Goal: Check status: Check status

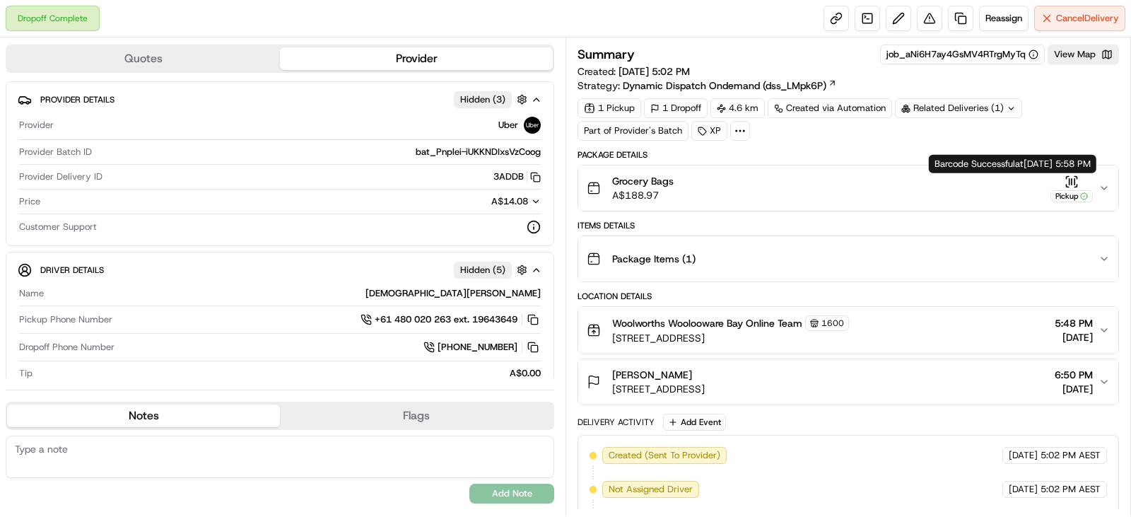
click at [1067, 187] on icon "button" at bounding box center [1068, 186] width 2 height 2
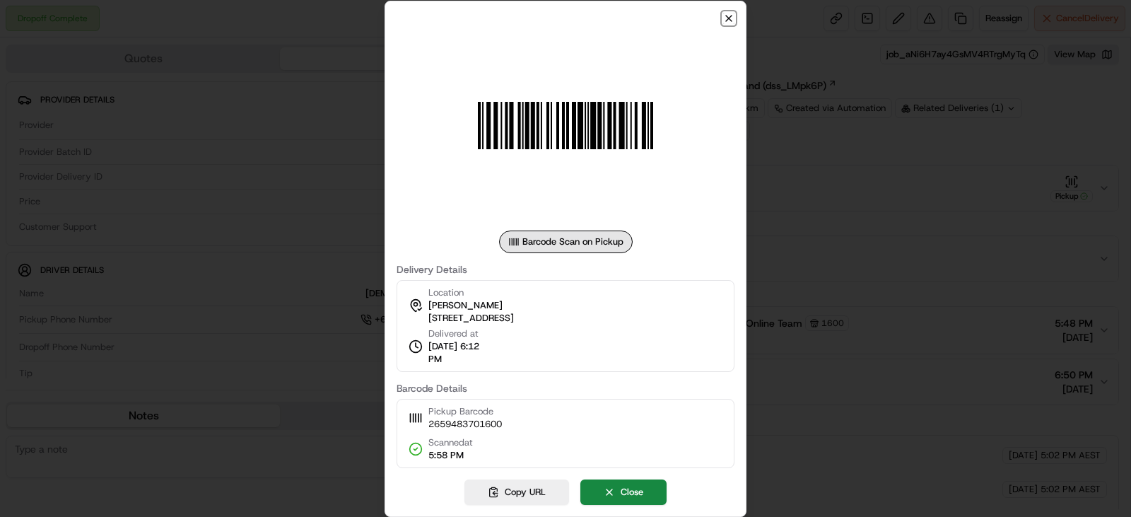
click at [730, 13] on icon "button" at bounding box center [728, 18] width 11 height 11
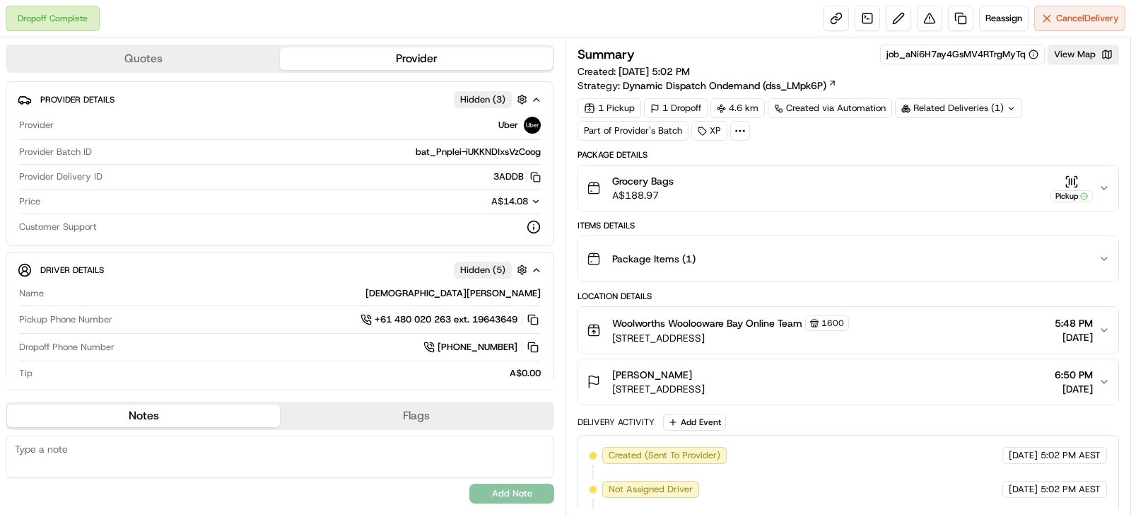
click at [624, 134] on div "1 Pickup 1 Dropoff 4.6 km Created via Automation Related Deliveries (1) Part of…" at bounding box center [849, 119] width 542 height 42
click at [626, 129] on div "1 Pickup 1 Dropoff 4.6 km Created via Automation Related Deliveries (1) Part of…" at bounding box center [849, 119] width 542 height 42
click at [934, 110] on div "Related Deliveries (1)" at bounding box center [958, 108] width 127 height 20
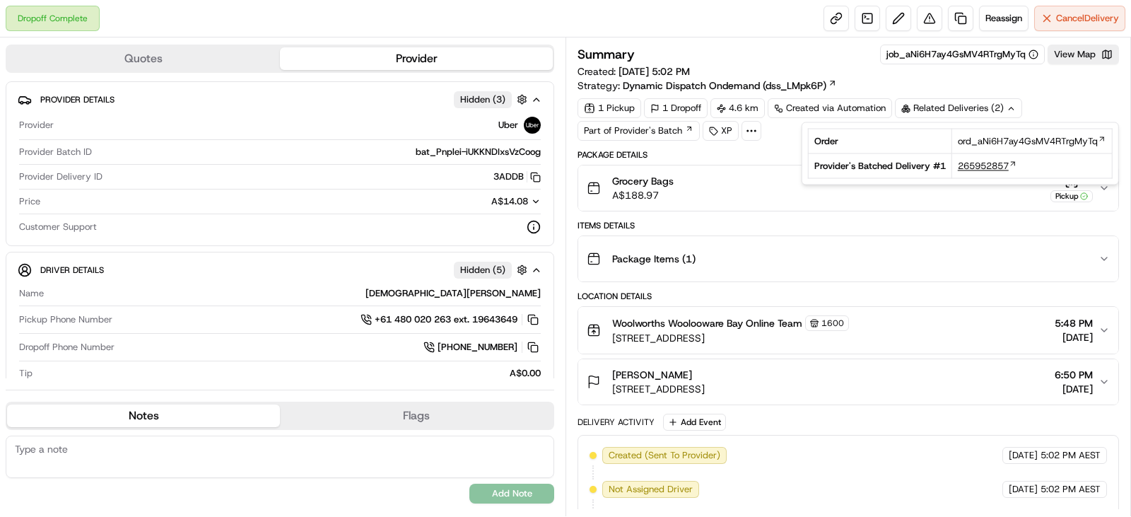
click at [997, 166] on span "265952857" at bounding box center [983, 166] width 51 height 13
click at [701, 337] on span "455 Captain Cook Drive, Woolooware, NSW 2230, AU" at bounding box center [730, 338] width 237 height 14
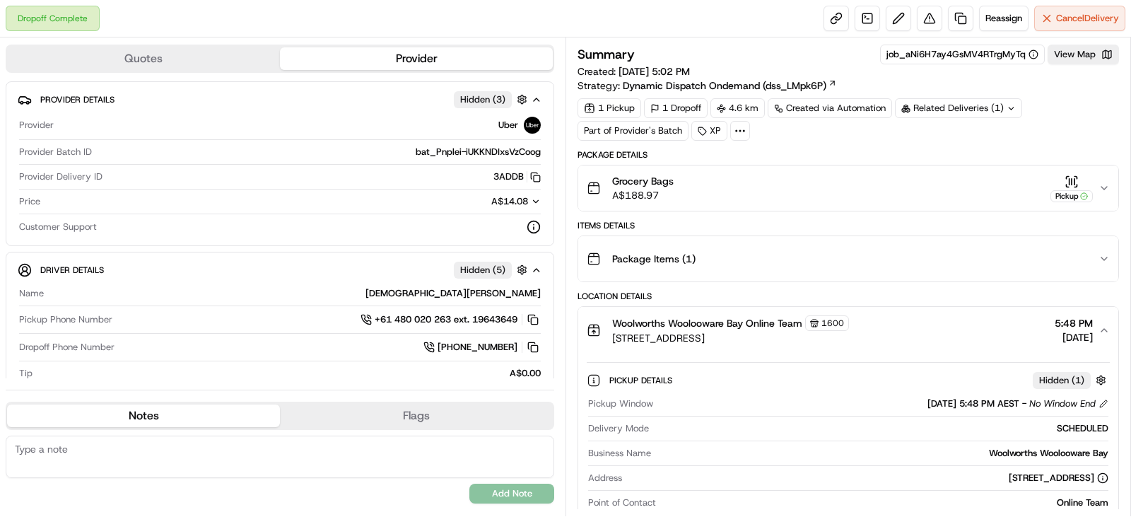
click at [701, 337] on span "455 Captain Cook Drive, Woolooware, NSW 2230, AU" at bounding box center [730, 338] width 237 height 14
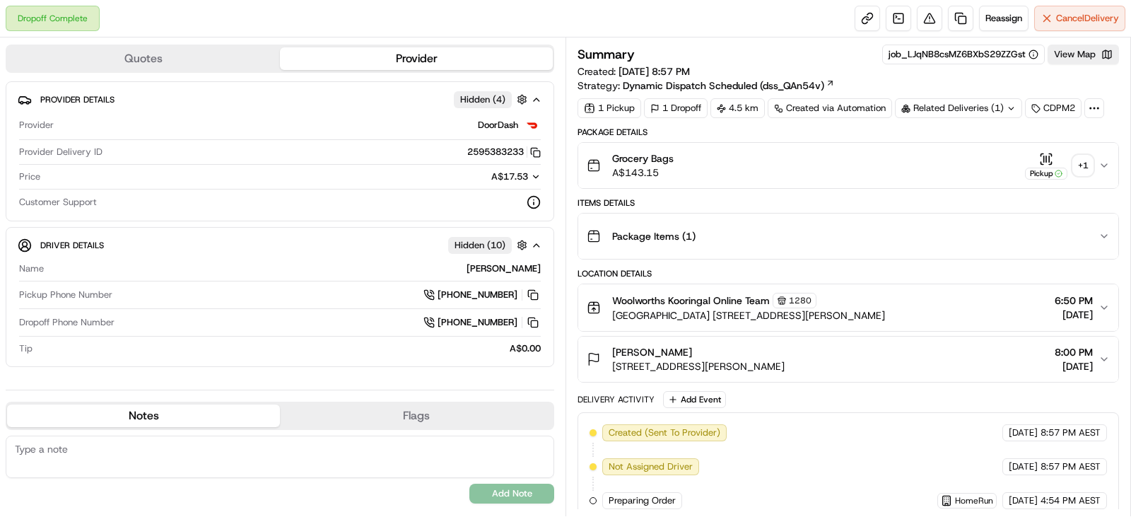
click at [1082, 165] on div "+ 1" at bounding box center [1083, 166] width 20 height 20
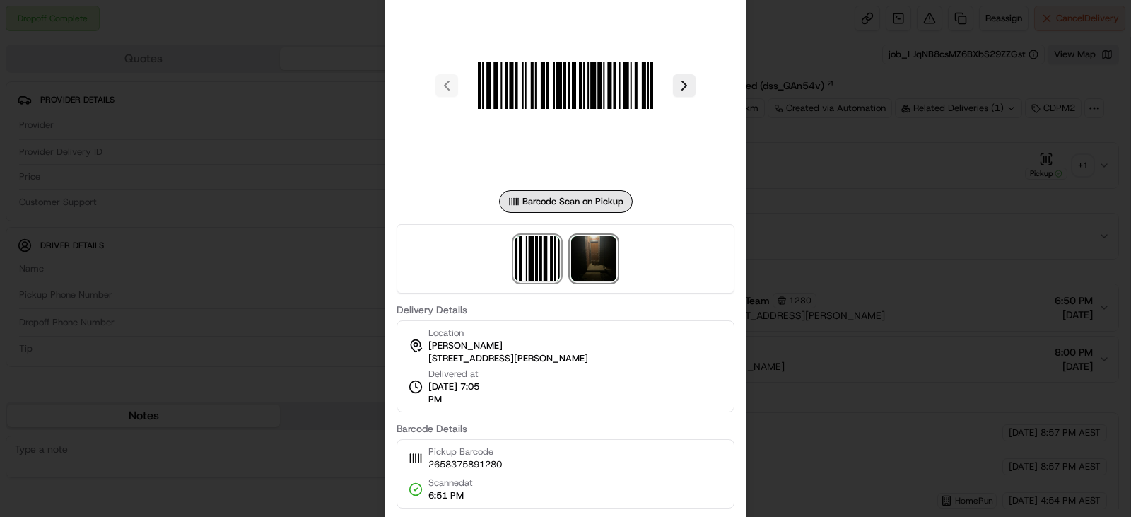
click at [588, 253] on img at bounding box center [593, 258] width 45 height 45
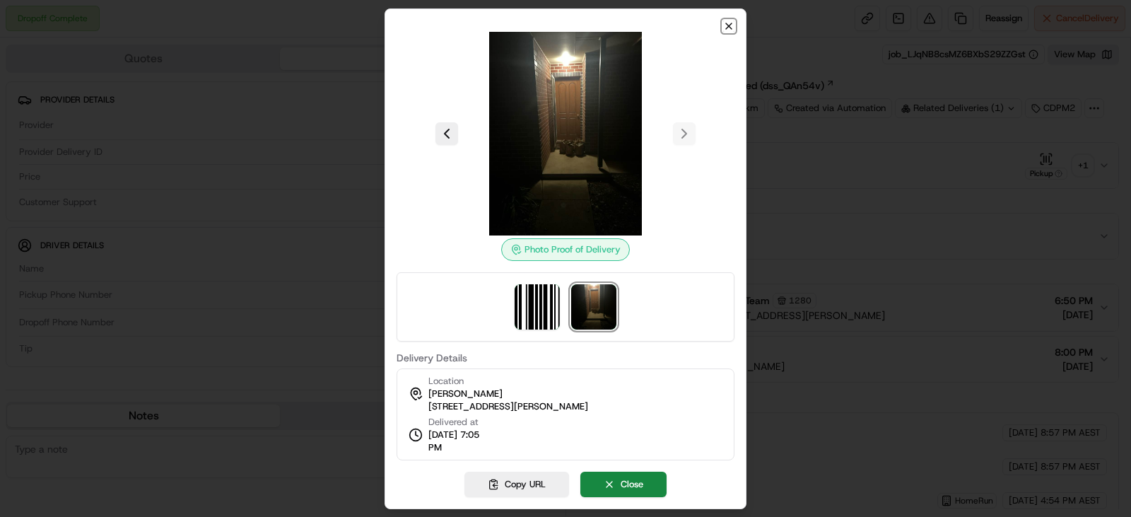
click at [732, 25] on icon "button" at bounding box center [728, 26] width 11 height 11
